Goal: Find specific page/section: Find specific page/section

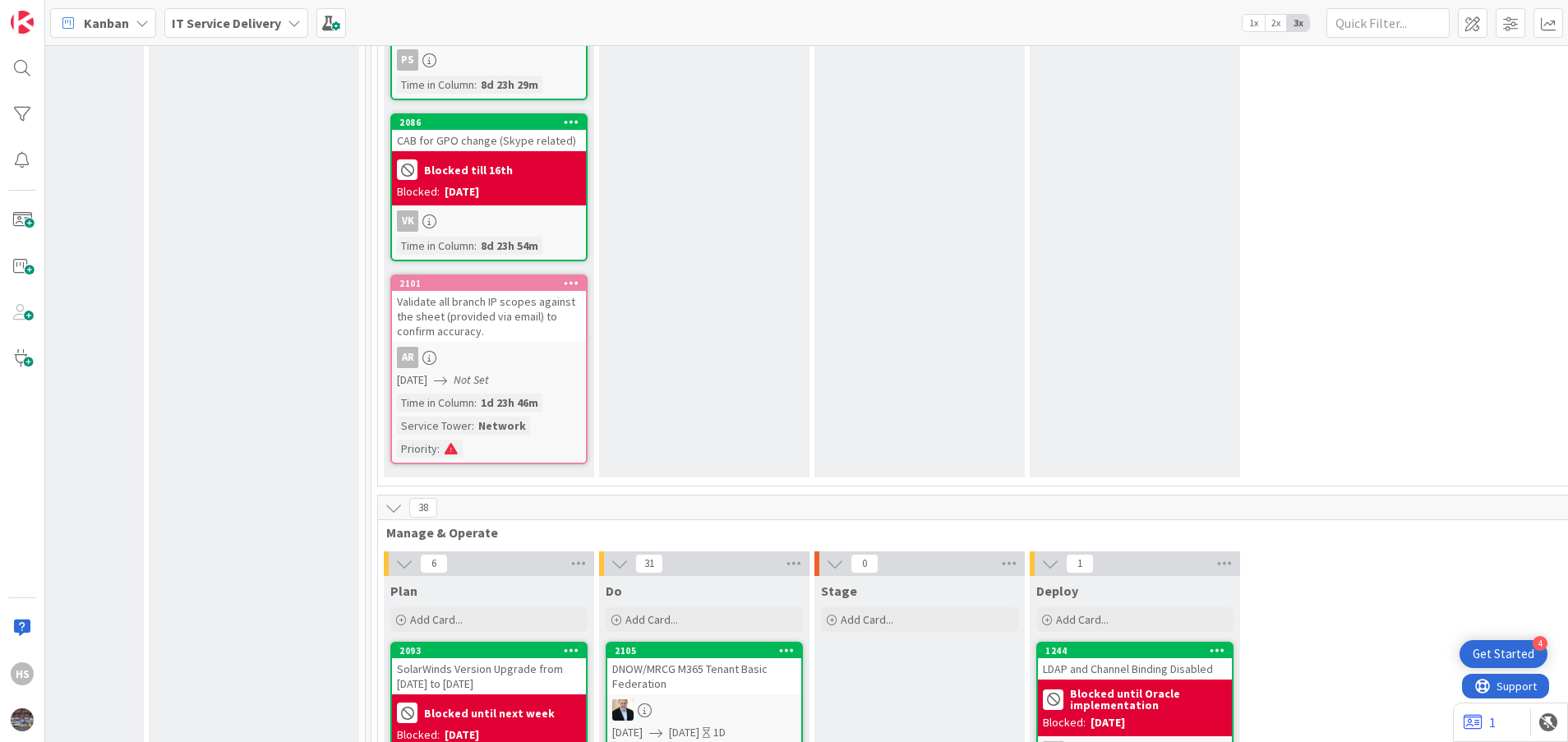
scroll to position [684, 770]
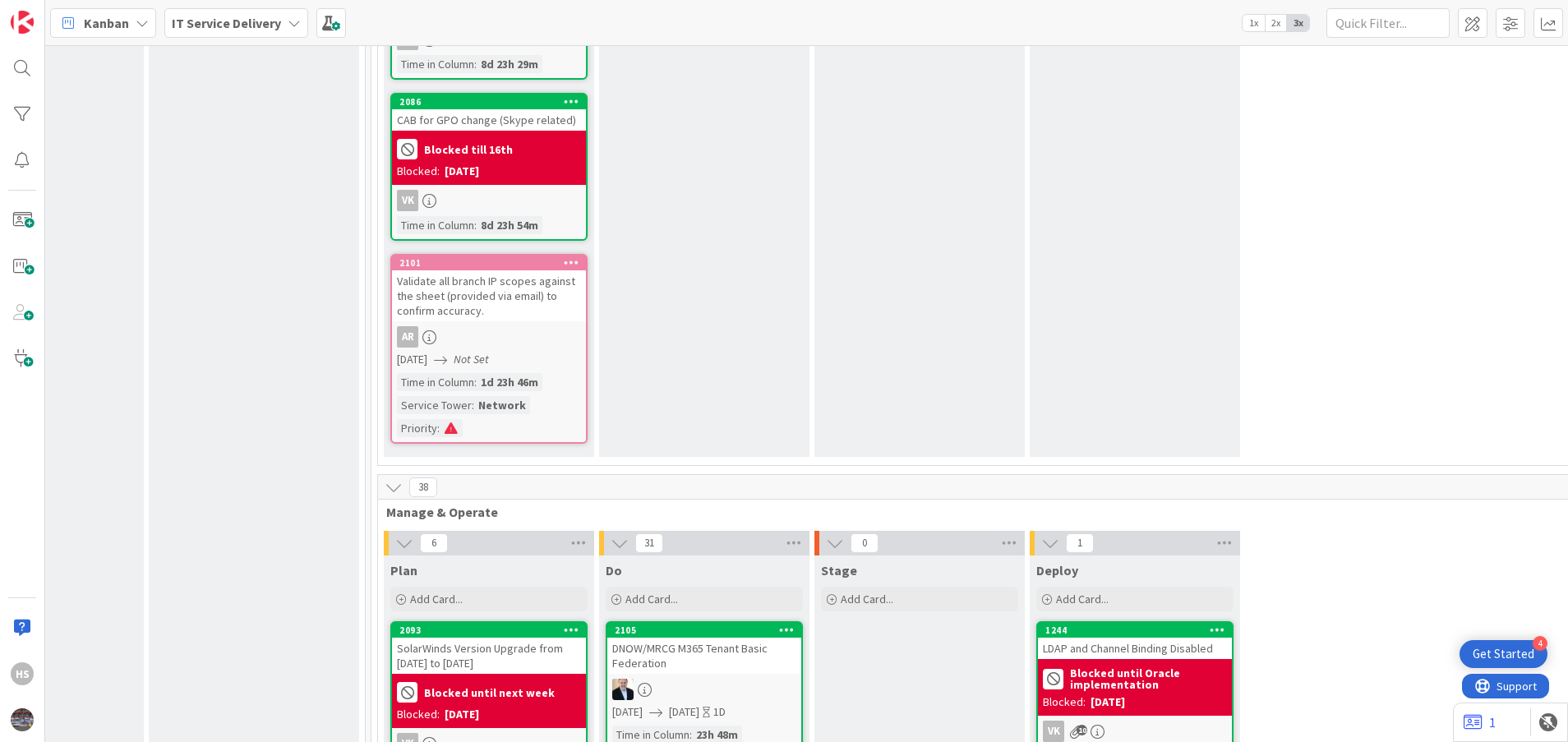
click at [487, 280] on div "Validate all branch IP scopes against the sheet (provided via email) to confirm…" at bounding box center [489, 296] width 194 height 51
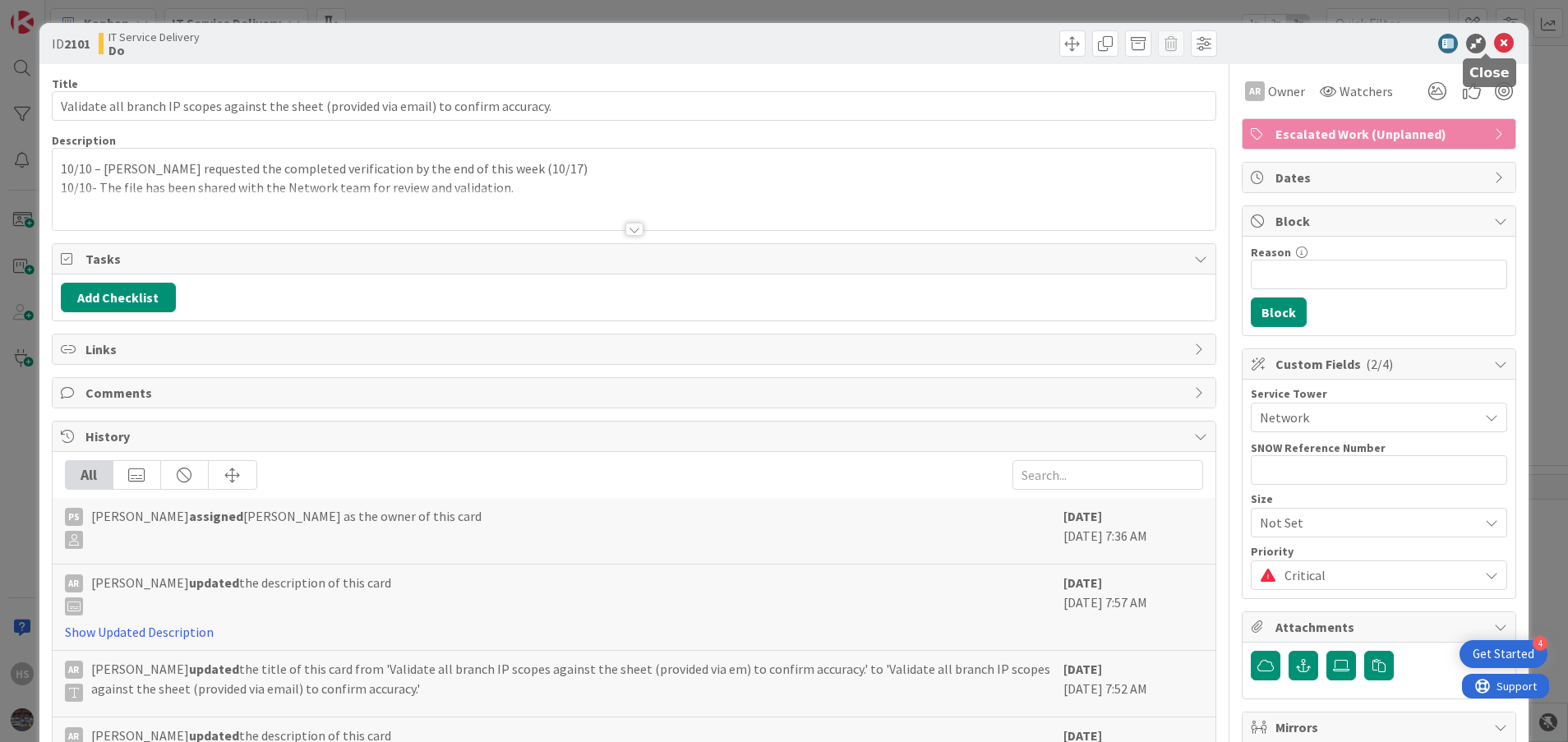
click at [1494, 44] on icon at bounding box center [1504, 44] width 20 height 20
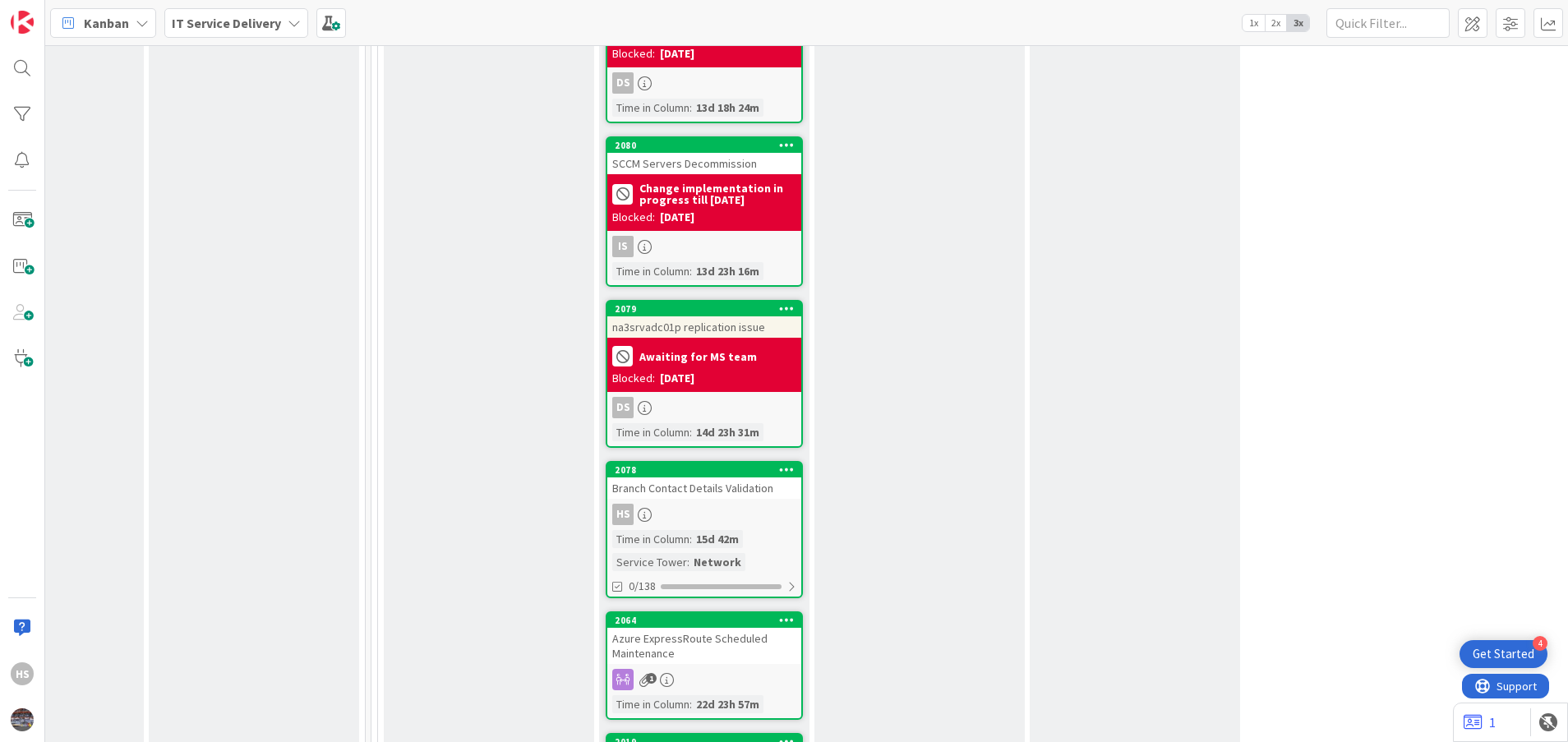
scroll to position [2539, 770]
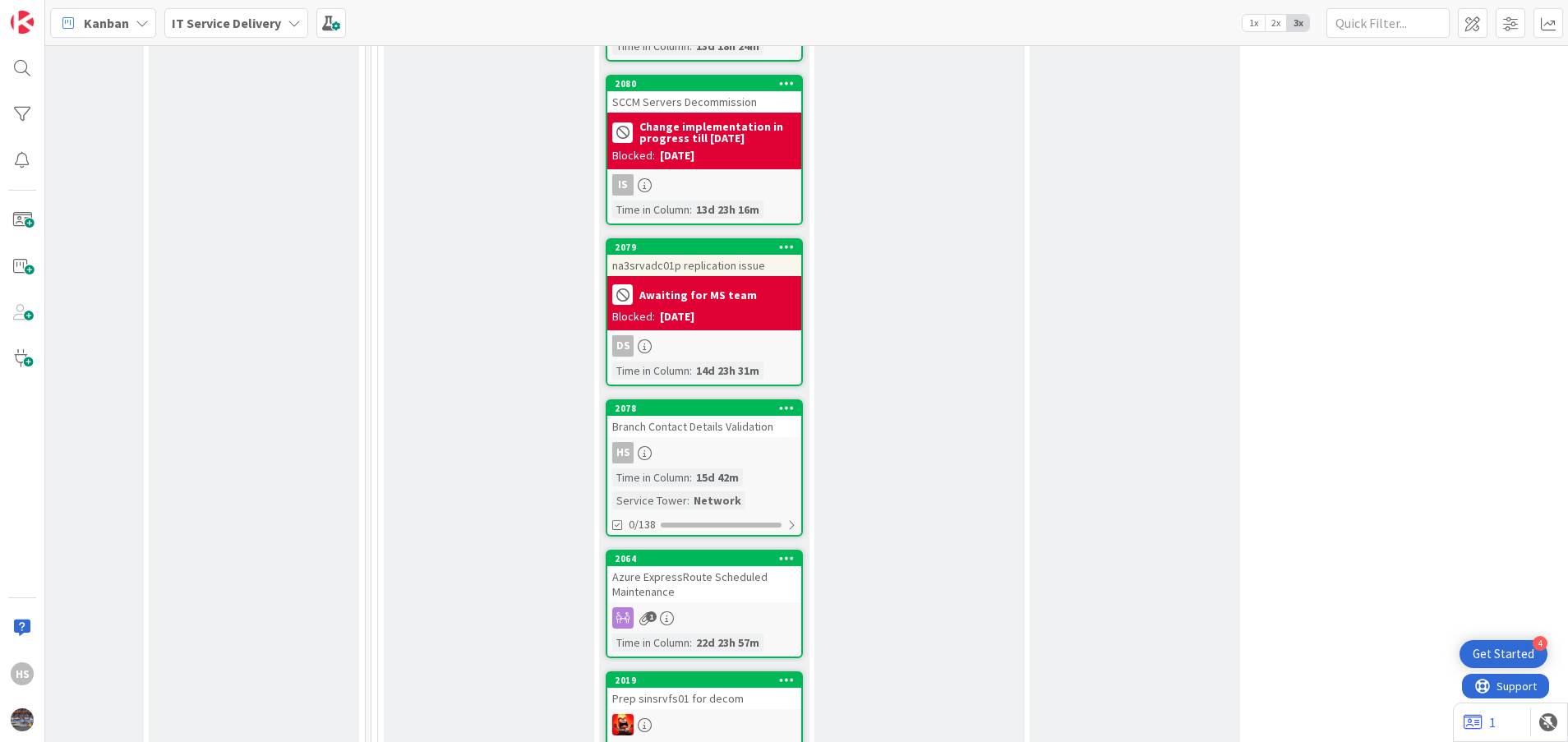
click at [746, 416] on div "Branch Contact Details Validation" at bounding box center [704, 426] width 194 height 21
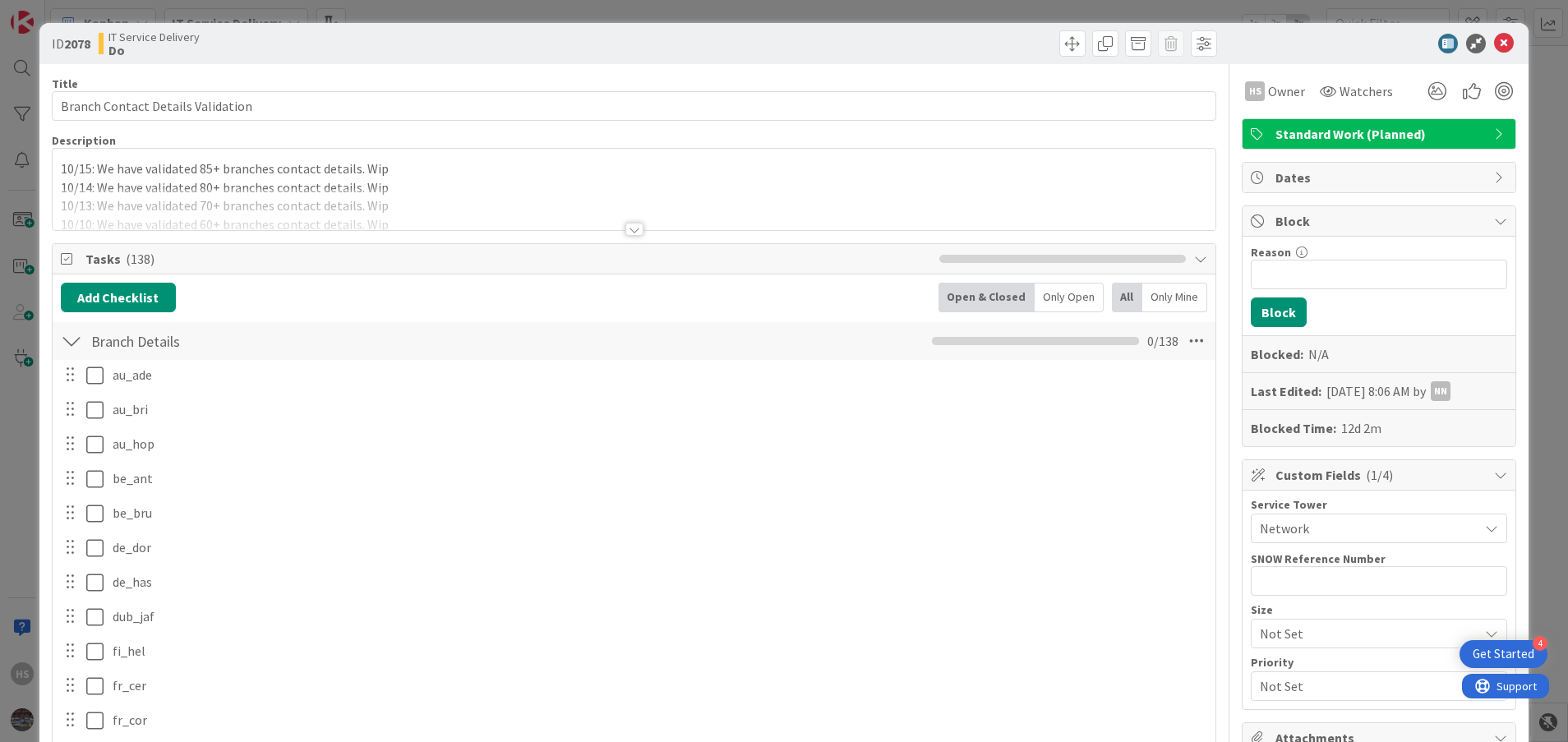
click at [1494, 49] on icon at bounding box center [1504, 44] width 20 height 20
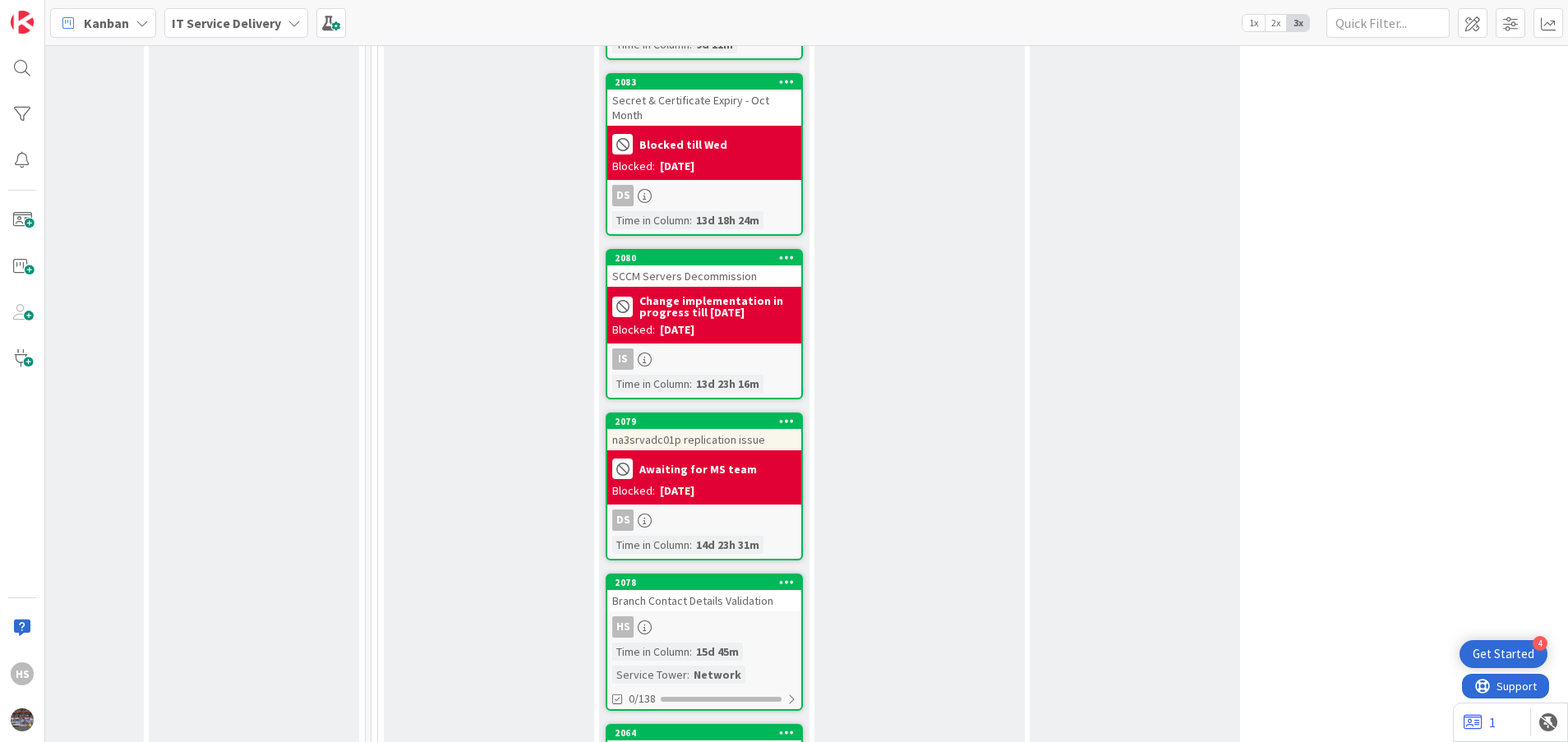
scroll to position [2395, 770]
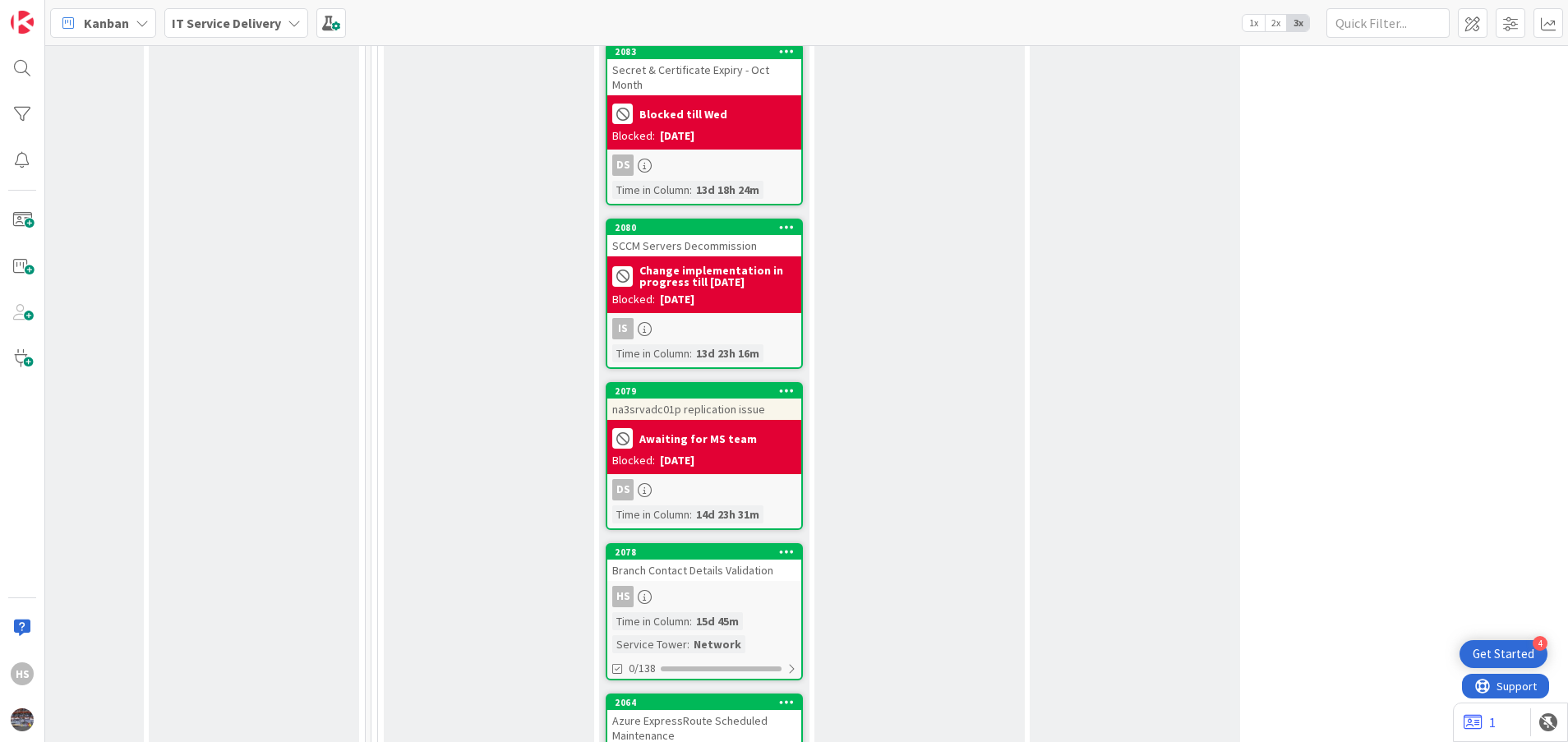
click at [735, 560] on div "Branch Contact Details Validation" at bounding box center [704, 570] width 194 height 21
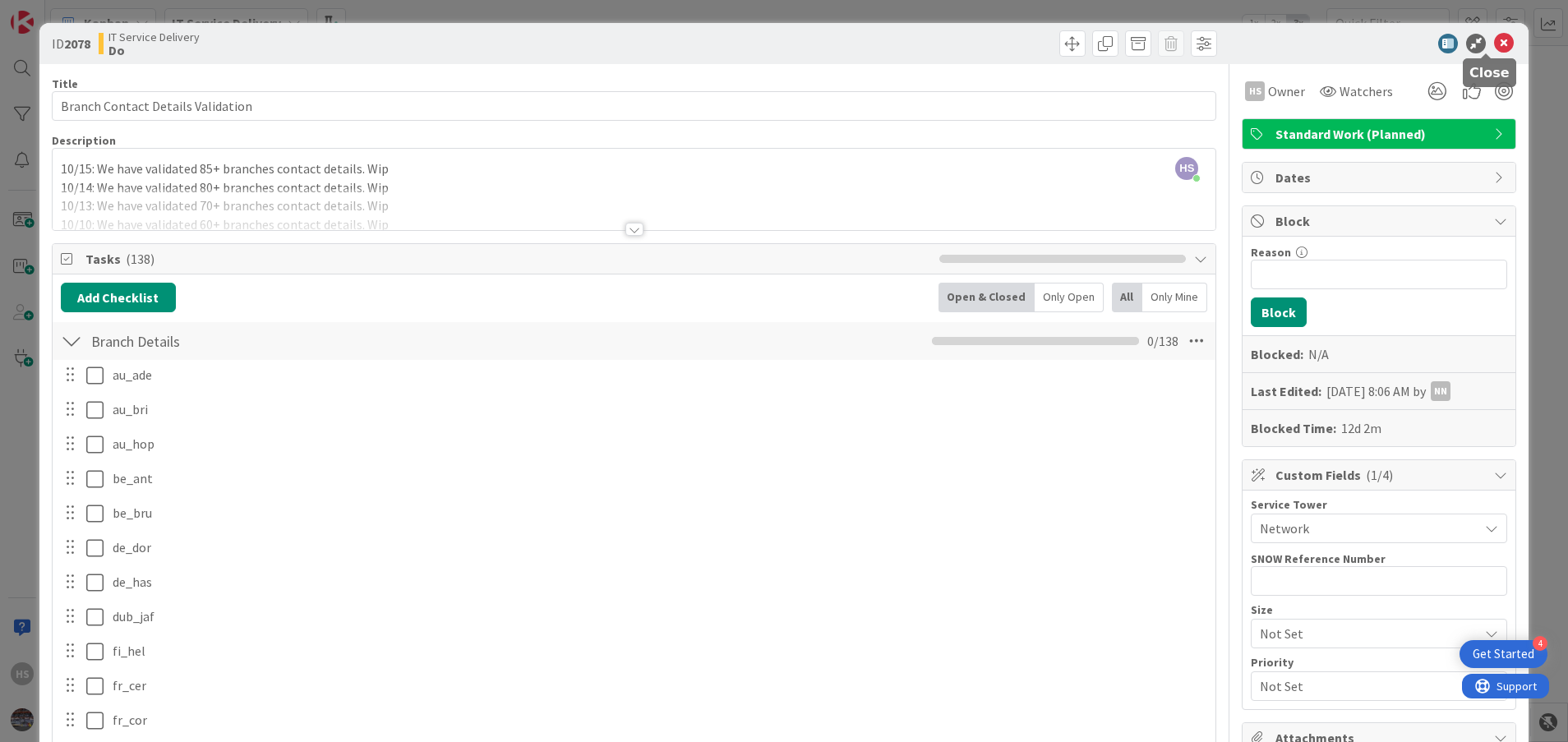
click at [1494, 48] on icon at bounding box center [1504, 44] width 20 height 20
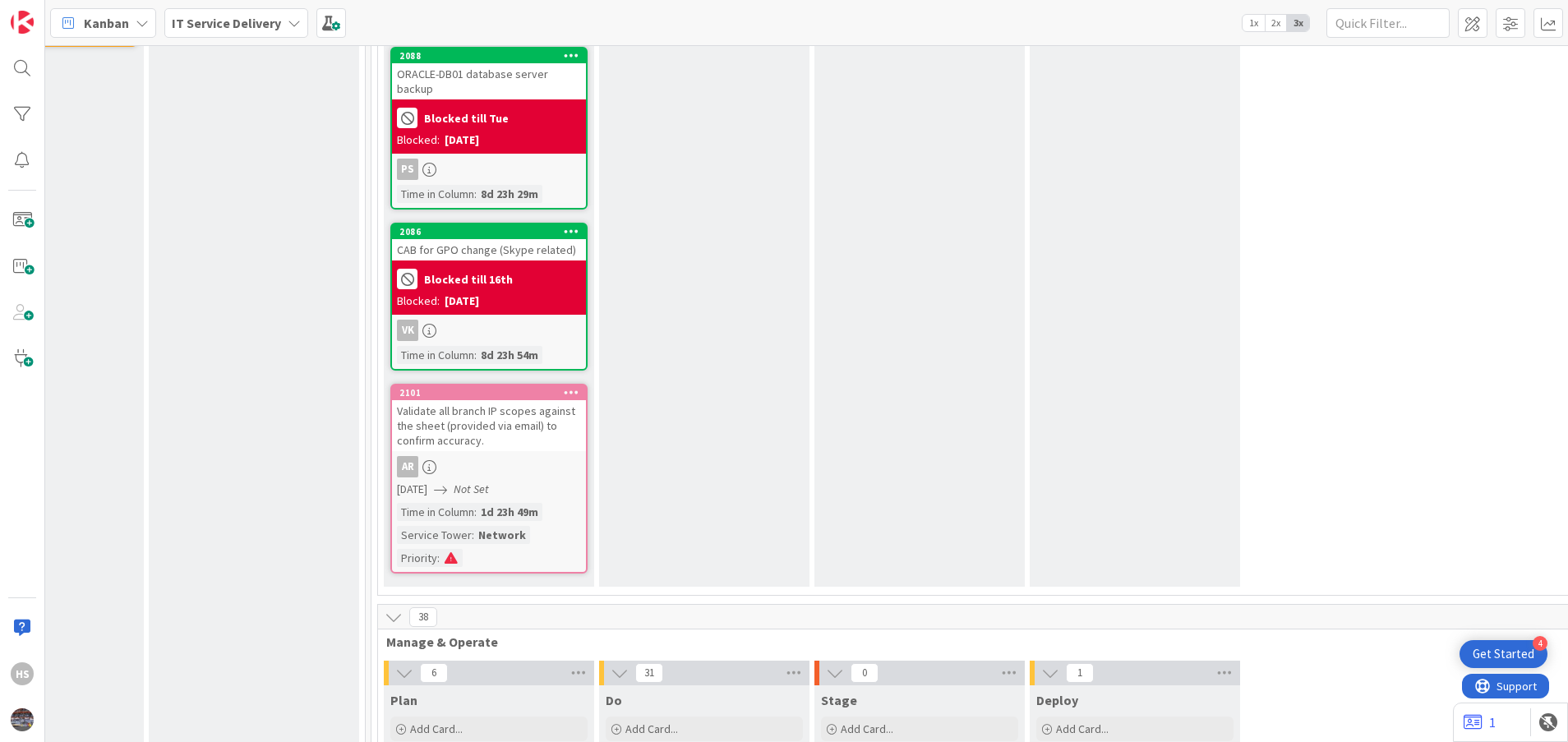
scroll to position [583, 770]
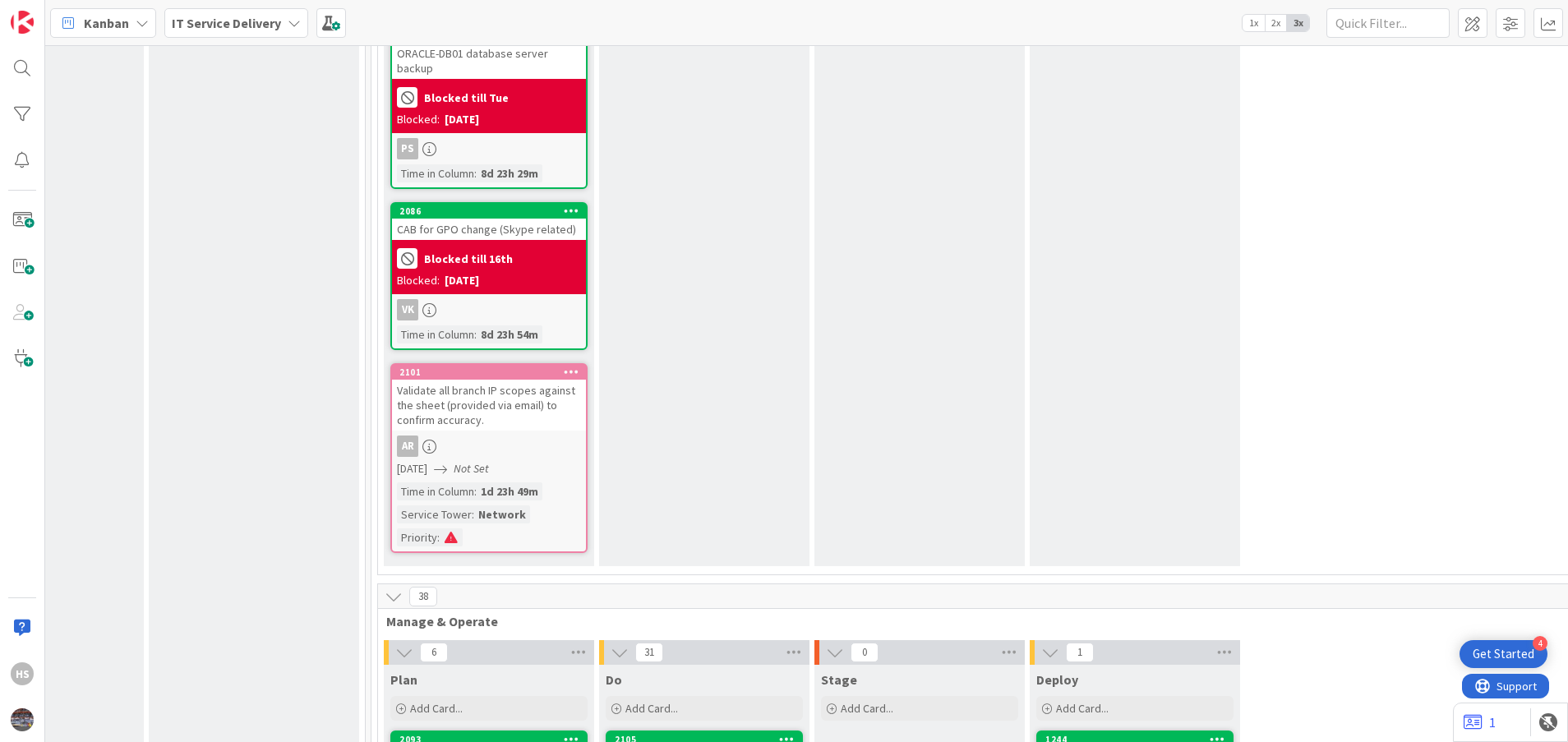
click at [466, 380] on div "Validate all branch IP scopes against the sheet (provided via email) to confirm…" at bounding box center [489, 406] width 194 height 51
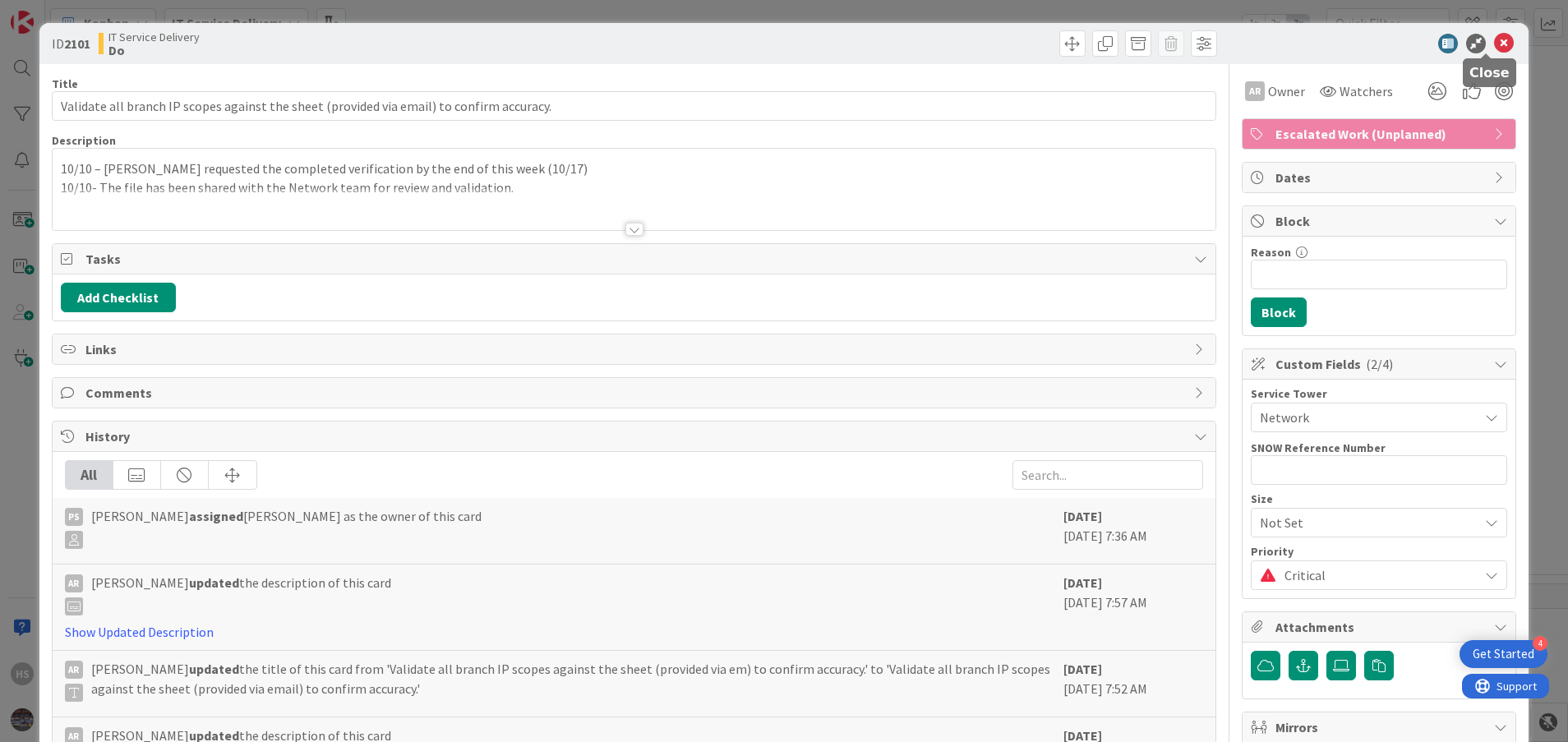
click at [1494, 40] on icon at bounding box center [1504, 44] width 20 height 20
